Goal: Contribute content

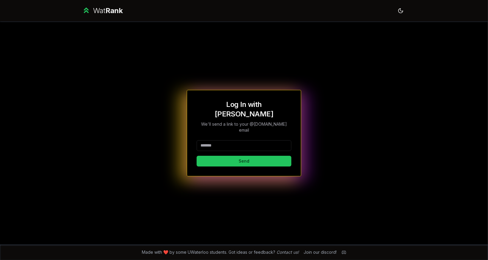
click at [236, 143] on input at bounding box center [244, 145] width 95 height 11
type input "*****"
click at [236, 143] on input "*****" at bounding box center [244, 145] width 95 height 11
type input "*****"
click at [197, 156] on button "Send" at bounding box center [244, 161] width 95 height 11
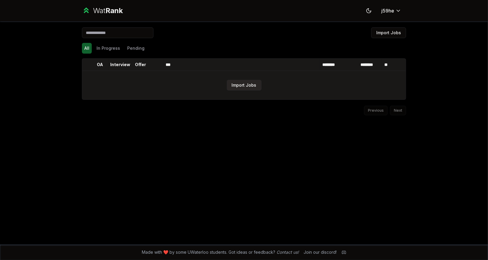
click at [245, 86] on button "Import Jobs" at bounding box center [244, 85] width 35 height 11
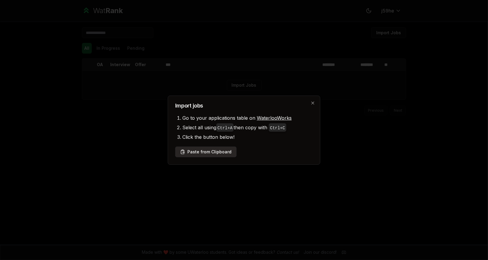
click at [208, 152] on button "Paste from Clipboard" at bounding box center [205, 152] width 61 height 11
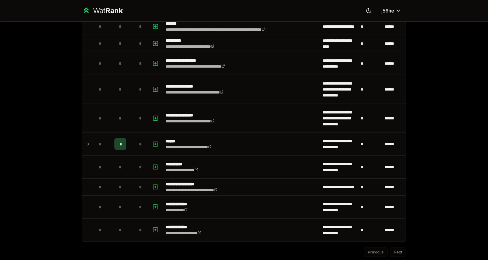
scroll to position [324, 0]
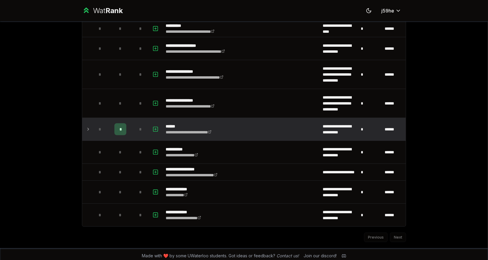
click at [86, 126] on icon at bounding box center [88, 129] width 5 height 7
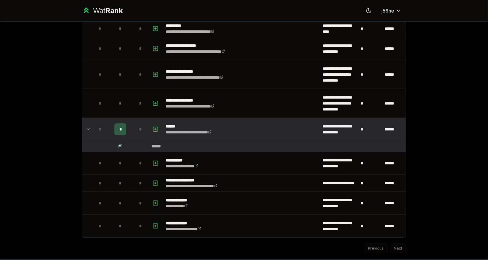
click at [86, 126] on icon at bounding box center [88, 129] width 5 height 7
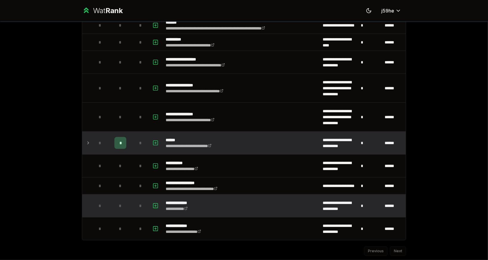
scroll to position [311, 0]
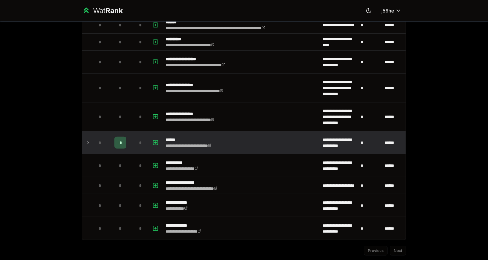
click at [82, 140] on td at bounding box center [87, 142] width 10 height 23
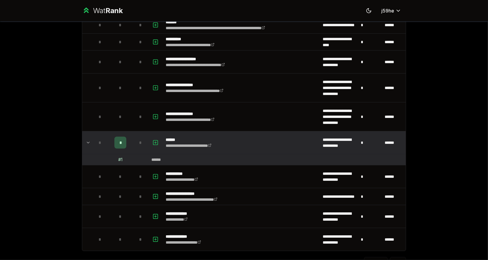
click at [118, 157] on div "# 1" at bounding box center [120, 160] width 4 height 6
click at [117, 140] on div "*" at bounding box center [120, 143] width 12 height 12
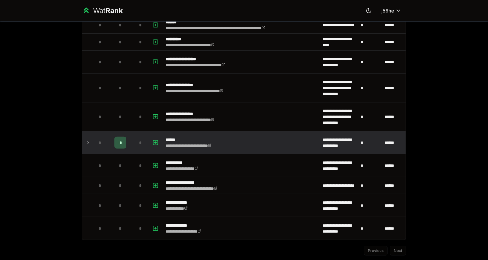
click at [122, 141] on div "*" at bounding box center [120, 143] width 12 height 12
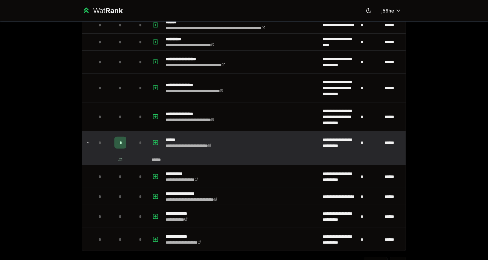
click at [122, 141] on div "*" at bounding box center [120, 143] width 12 height 12
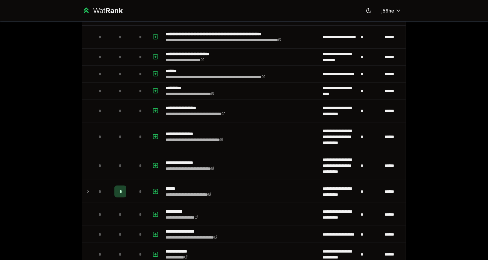
scroll to position [324, 0]
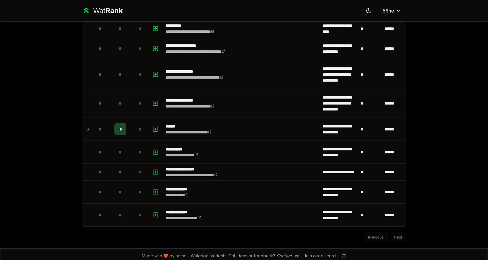
click at [0, 123] on html "**********" at bounding box center [244, 130] width 488 height 260
click at [13, 134] on div "**********" at bounding box center [244, 130] width 488 height 260
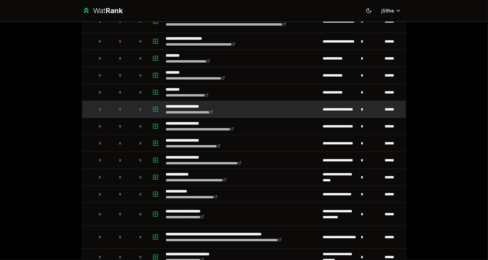
scroll to position [67, 0]
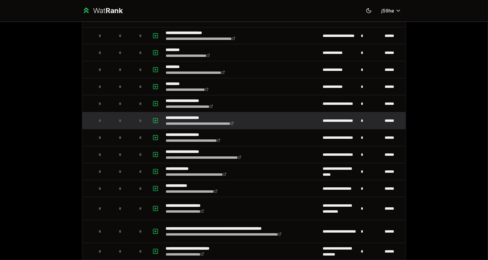
click at [183, 117] on p "**********" at bounding box center [210, 118] width 88 height 6
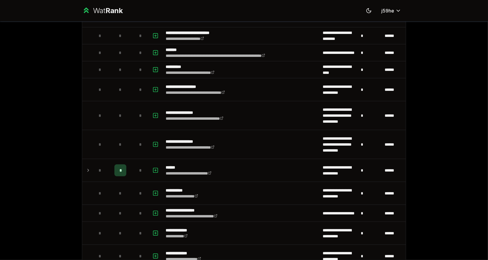
scroll to position [283, 0]
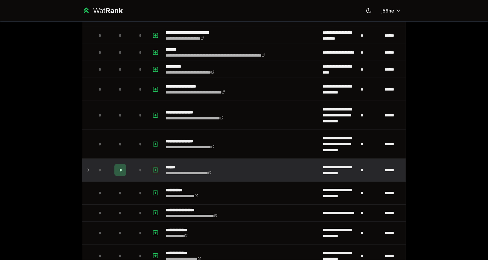
click at [153, 167] on icon "button" at bounding box center [156, 170] width 6 height 7
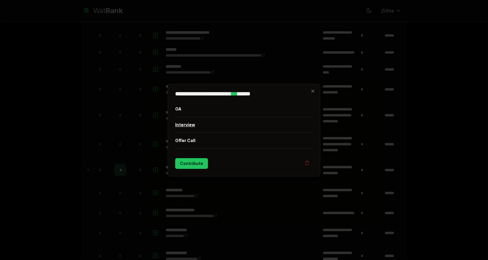
click at [184, 125] on button "Interview" at bounding box center [244, 125] width 138 height 16
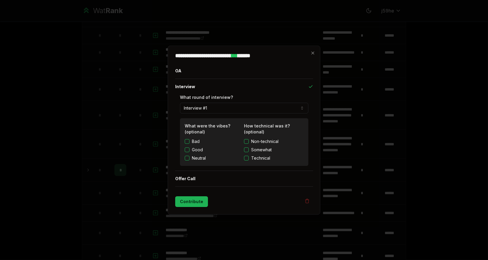
click at [193, 205] on button "Contribute" at bounding box center [191, 201] width 33 height 11
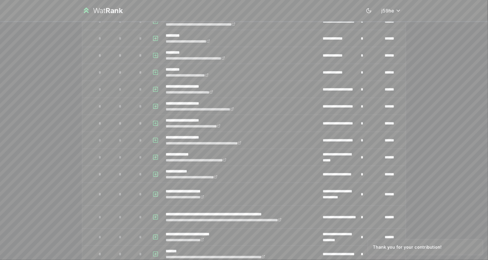
scroll to position [18, 0]
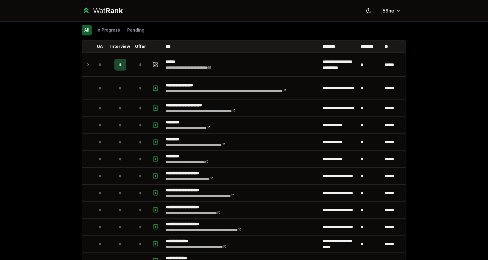
click at [120, 27] on div "All In Progress Pending" at bounding box center [244, 30] width 324 height 11
click at [112, 29] on button "In Progress" at bounding box center [108, 30] width 28 height 11
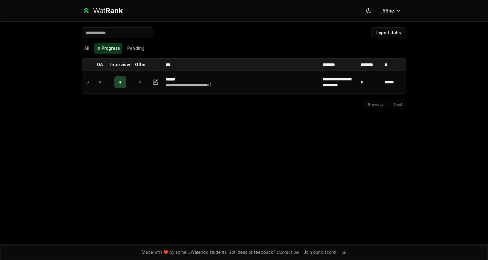
scroll to position [0, 0]
click at [125, 30] on input at bounding box center [118, 32] width 72 height 11
click at [130, 48] on button "Pending" at bounding box center [136, 48] width 22 height 11
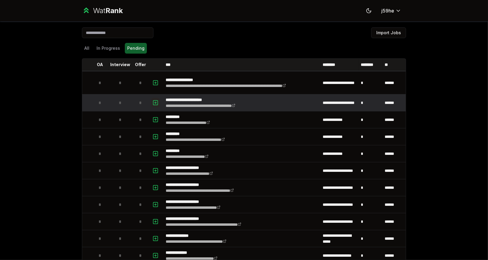
click at [155, 105] on icon "button" at bounding box center [156, 102] width 6 height 7
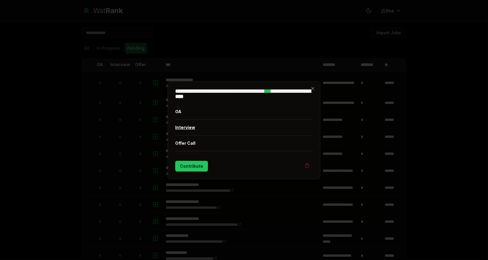
click at [186, 127] on button "Interview" at bounding box center [244, 128] width 138 height 16
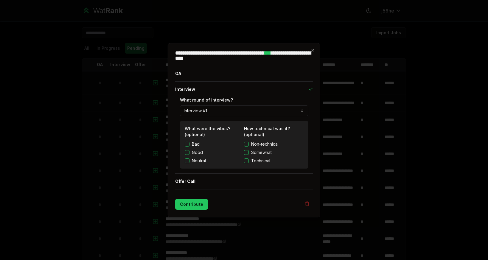
click at [246, 111] on button "Interview #1" at bounding box center [244, 111] width 128 height 11
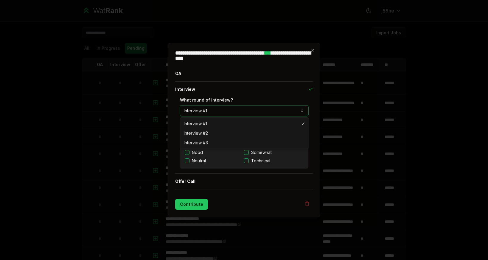
click at [246, 111] on button "Interview #1" at bounding box center [244, 111] width 128 height 11
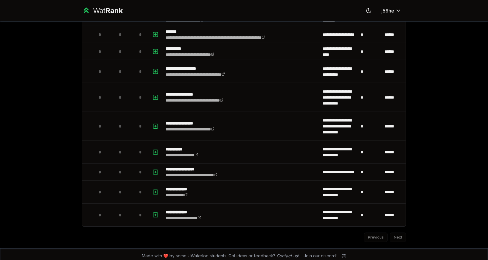
scroll to position [276, 0]
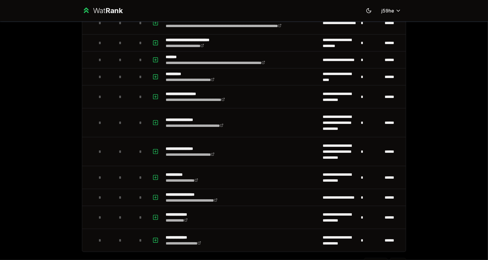
drag, startPoint x: 17, startPoint y: 66, endPoint x: 29, endPoint y: 34, distance: 33.9
click at [17, 66] on div "**********" at bounding box center [244, 130] width 488 height 260
